Goal: Task Accomplishment & Management: Manage account settings

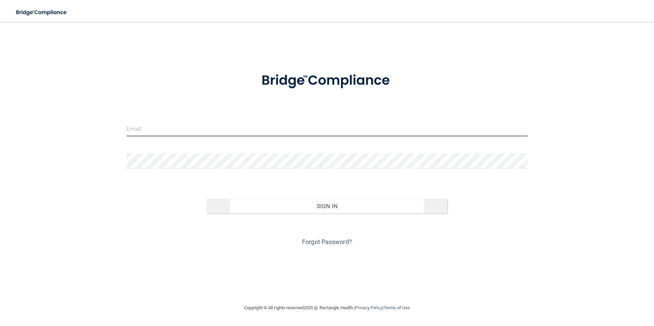
type input "[EMAIL_ADDRESS][DOMAIN_NAME]"
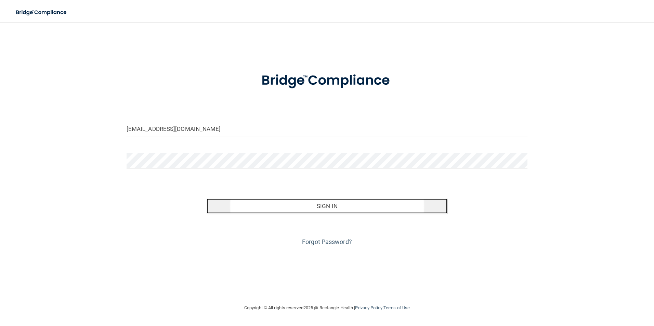
click at [342, 205] on button "Sign In" at bounding box center [326, 206] width 241 height 15
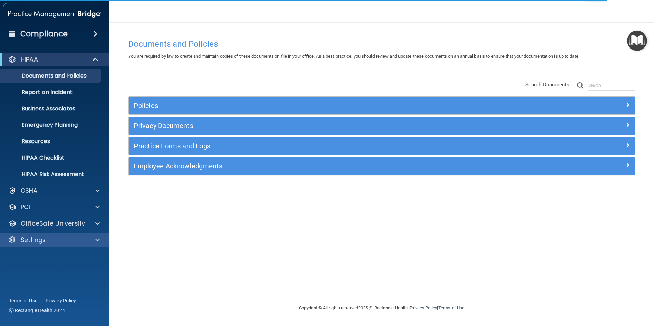
click at [58, 234] on div "Settings" at bounding box center [55, 240] width 110 height 14
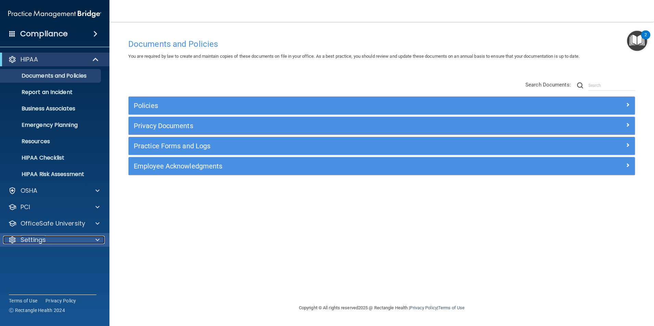
click at [98, 242] on span at bounding box center [97, 240] width 4 height 8
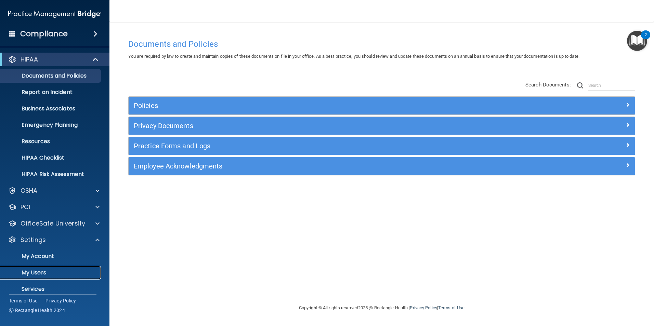
click at [42, 275] on p "My Users" at bounding box center [50, 272] width 93 height 7
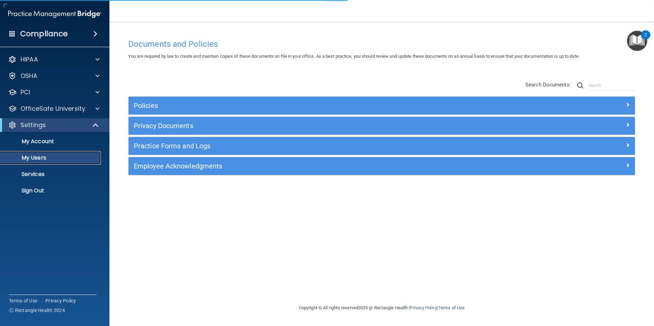
select select "20"
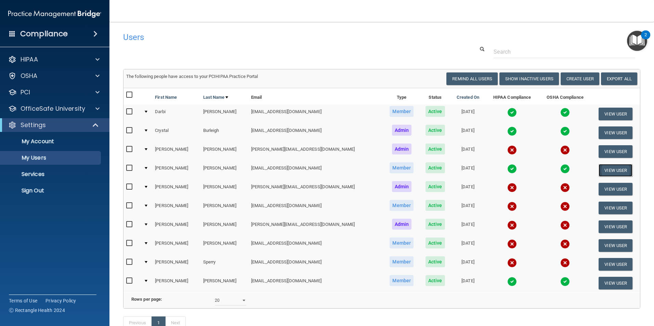
click at [612, 172] on button "View User" at bounding box center [615, 170] width 34 height 13
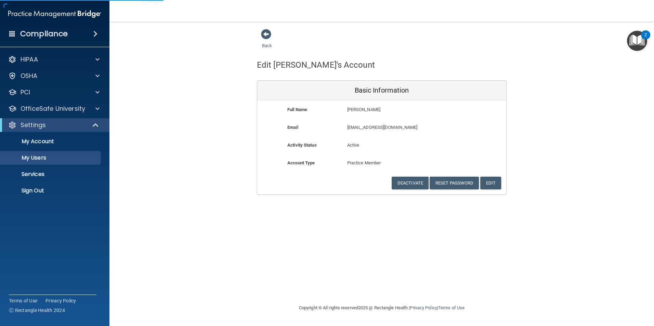
select select "20"
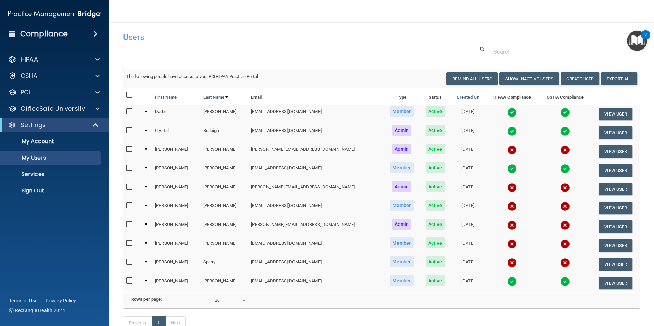
click at [147, 168] on div at bounding box center [146, 168] width 3 height 2
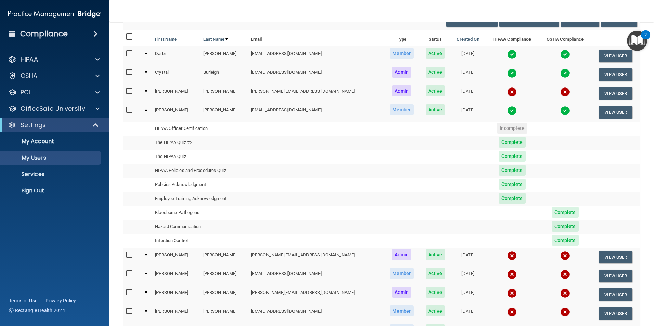
scroll to position [68, 0]
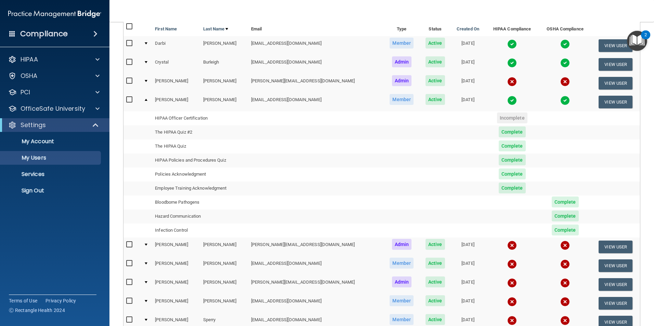
click at [551, 206] on span "Complete" at bounding box center [564, 202] width 27 height 11
click at [486, 206] on td at bounding box center [512, 203] width 54 height 14
click at [350, 172] on td at bounding box center [315, 175] width 135 height 14
click at [61, 108] on p "OfficeSafe University" at bounding box center [53, 109] width 65 height 8
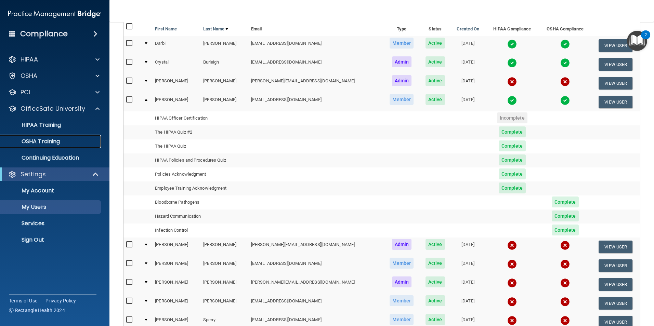
click at [55, 140] on p "OSHA Training" at bounding box center [31, 141] width 55 height 7
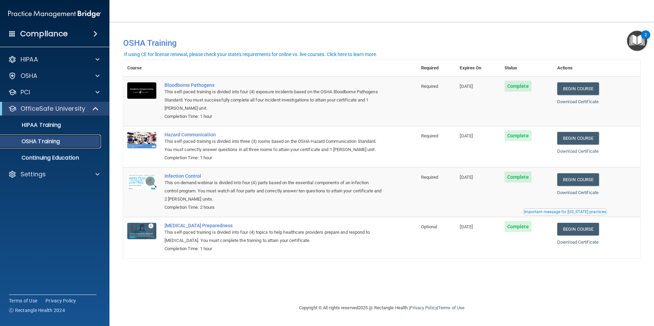
click at [44, 142] on p "OSHA Training" at bounding box center [31, 141] width 55 height 7
click at [61, 123] on p "HIPAA Training" at bounding box center [32, 125] width 56 height 7
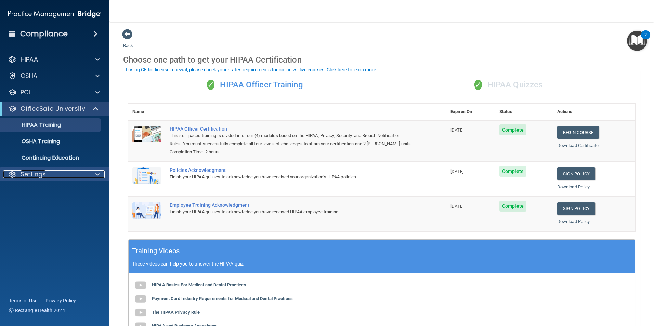
click at [52, 172] on div "Settings" at bounding box center [45, 174] width 85 height 8
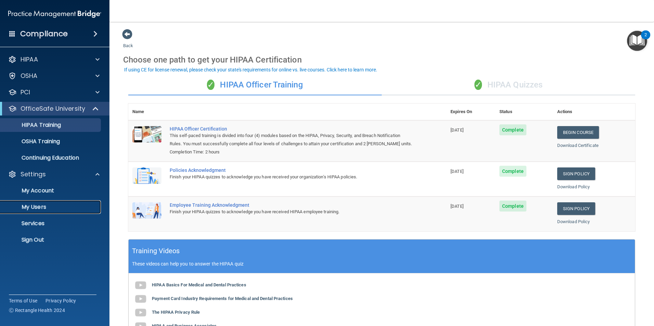
click at [45, 206] on p "My Users" at bounding box center [50, 207] width 93 height 7
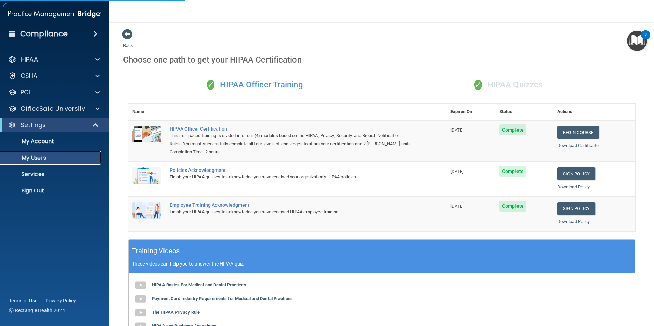
select select "20"
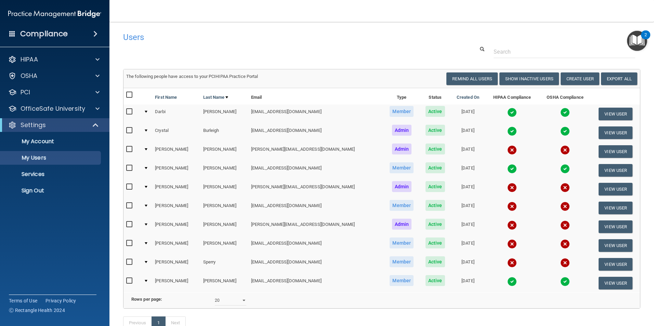
drag, startPoint x: 160, startPoint y: 281, endPoint x: 152, endPoint y: 282, distance: 7.5
click at [160, 281] on td "[PERSON_NAME]" at bounding box center [176, 283] width 48 height 18
click at [146, 281] on td at bounding box center [146, 283] width 11 height 18
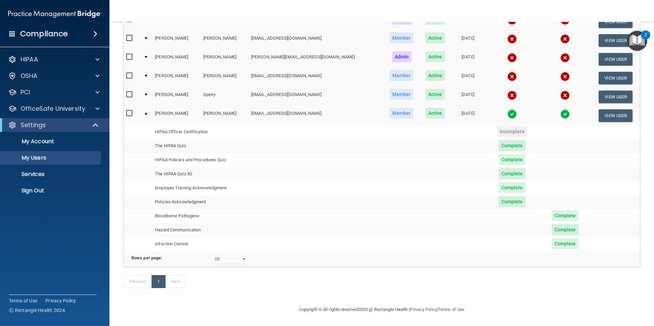
scroll to position [178, 0]
